Goal: Find specific fact: Find specific fact

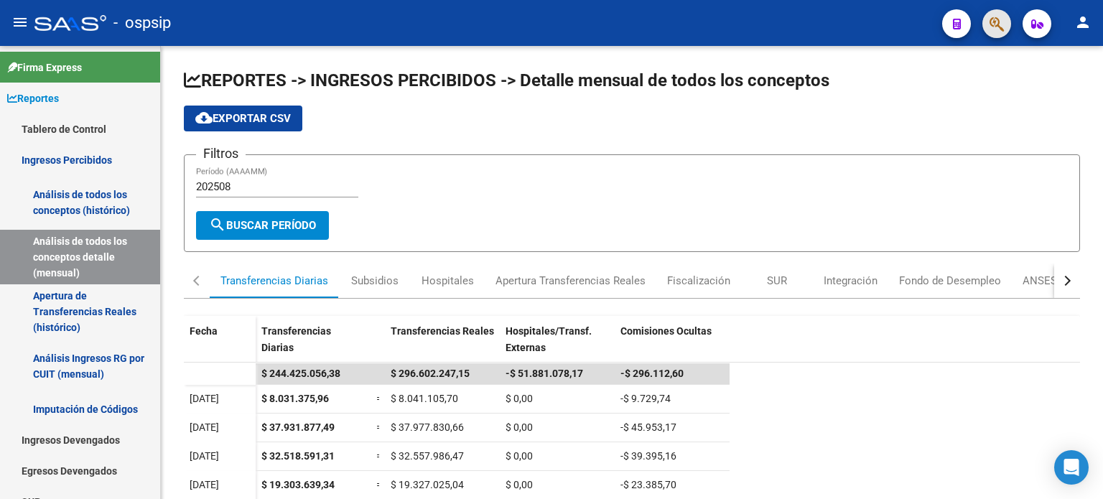
click at [992, 34] on span "button" at bounding box center [996, 23] width 14 height 29
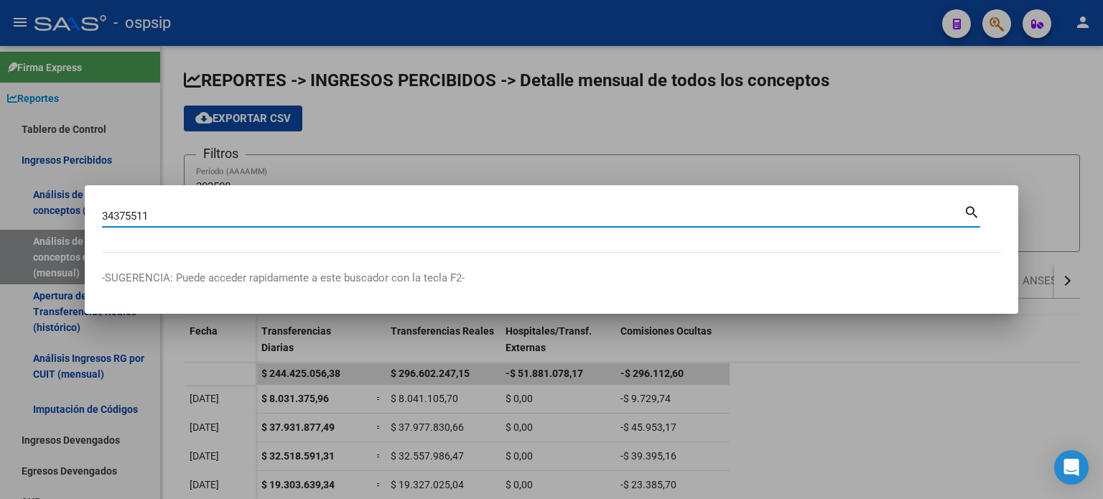
type input "34375511"
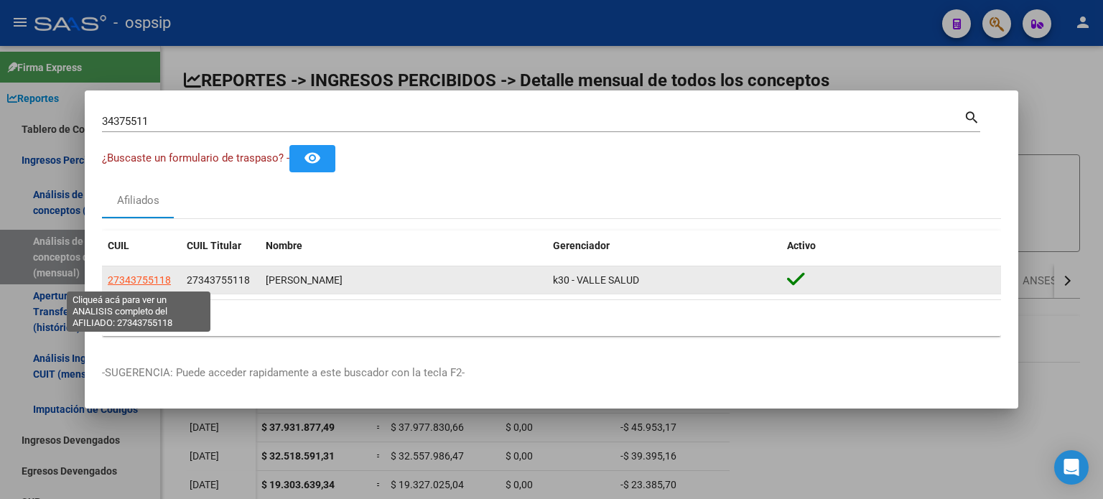
click at [131, 277] on span "27343755118" at bounding box center [139, 279] width 63 height 11
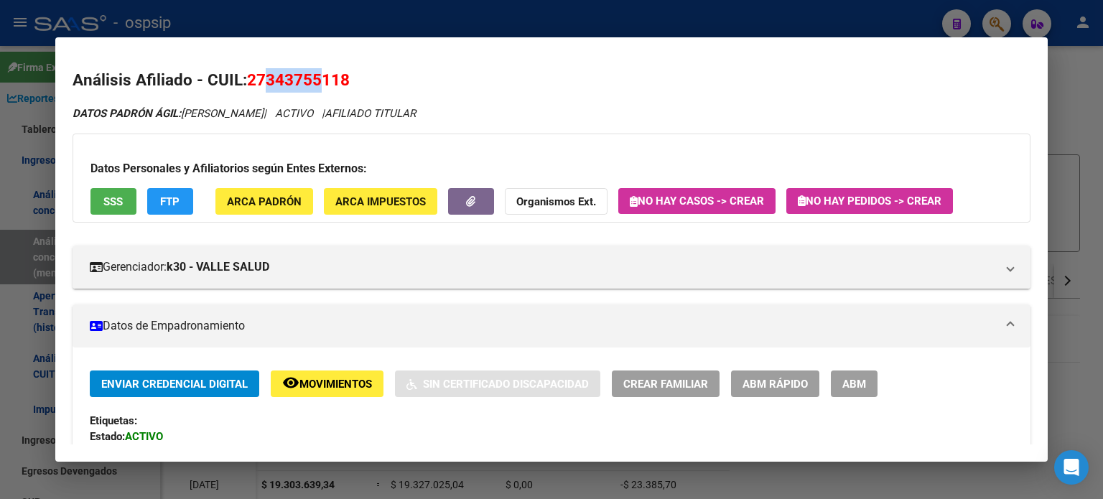
drag, startPoint x: 266, startPoint y: 83, endPoint x: 327, endPoint y: 85, distance: 61.1
click at [327, 85] on span "27343755118" at bounding box center [298, 79] width 103 height 19
drag, startPoint x: 336, startPoint y: 78, endPoint x: 266, endPoint y: 75, distance: 69.7
click at [266, 75] on span "27343755118" at bounding box center [298, 79] width 103 height 19
copy span "34375511"
